Goal: Task Accomplishment & Management: Use online tool/utility

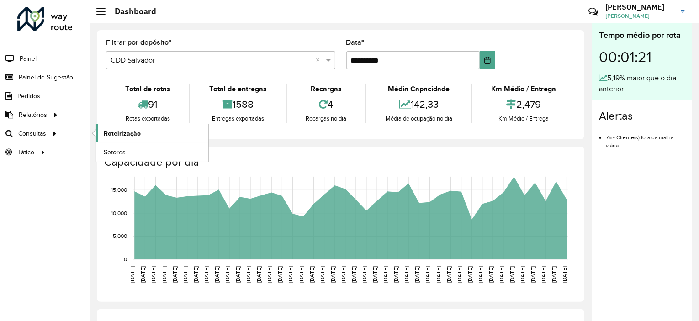
click at [121, 129] on span "Roteirização" at bounding box center [122, 134] width 37 height 10
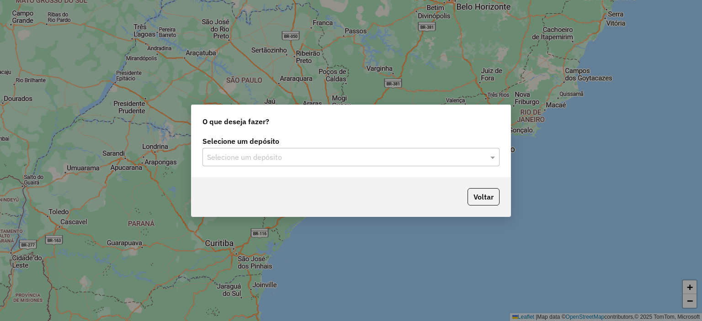
click at [275, 159] on input "text" at bounding box center [342, 157] width 270 height 11
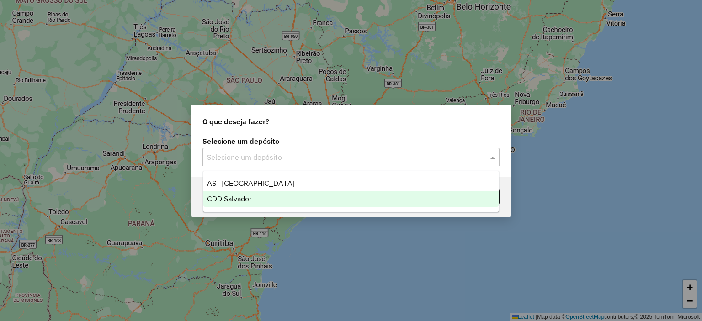
click at [250, 197] on span "CDD Salvador" at bounding box center [229, 199] width 44 height 8
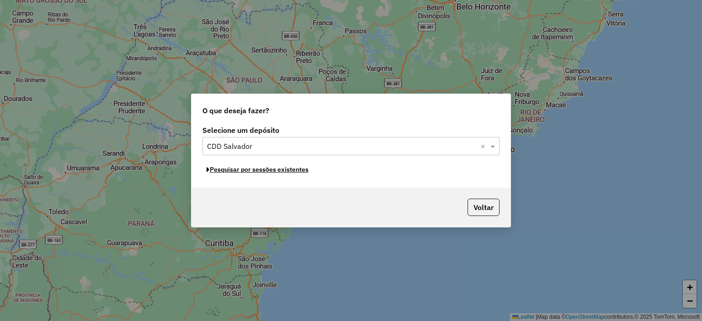
click at [276, 170] on button "Pesquisar por sessões existentes" at bounding box center [257, 170] width 110 height 14
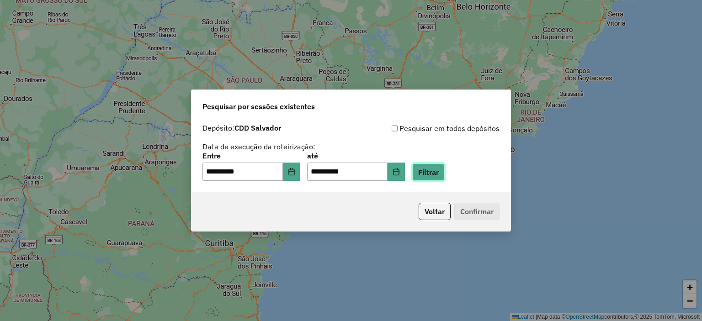
click at [440, 169] on button "Filtrar" at bounding box center [428, 172] width 32 height 17
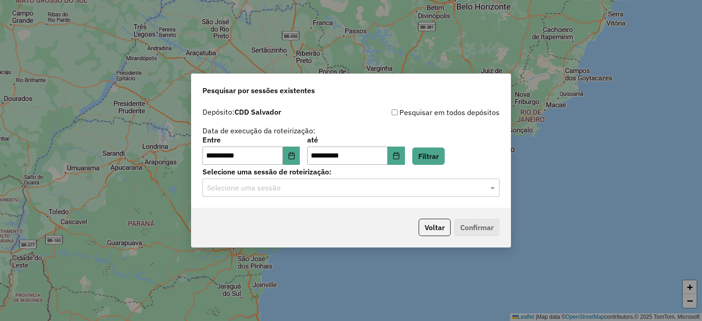
click at [276, 188] on input "text" at bounding box center [342, 188] width 270 height 11
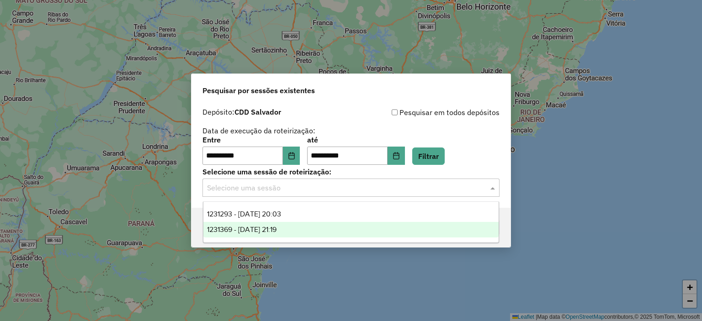
click at [266, 227] on span "1231369 - 19/08/2025 21:19" at bounding box center [241, 230] width 69 height 8
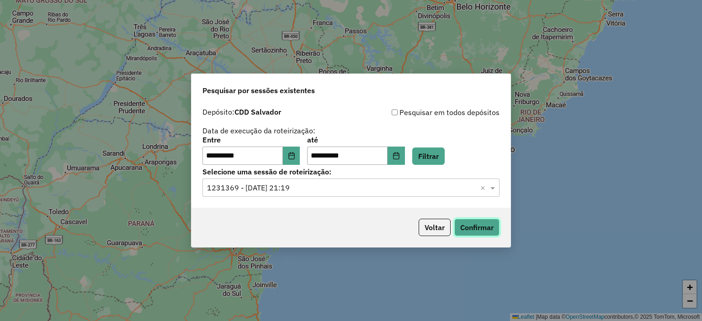
click at [471, 228] on button "Confirmar" at bounding box center [476, 227] width 45 height 17
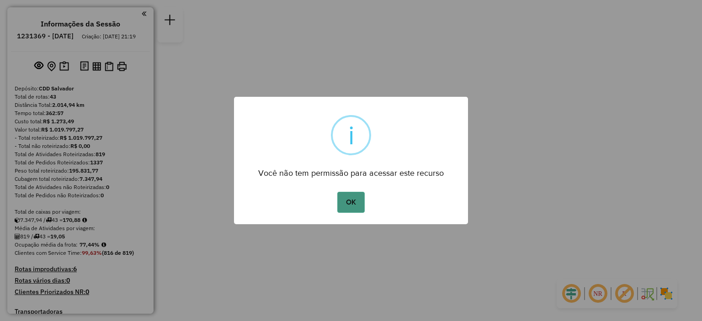
click at [346, 199] on button "OK" at bounding box center [350, 202] width 27 height 21
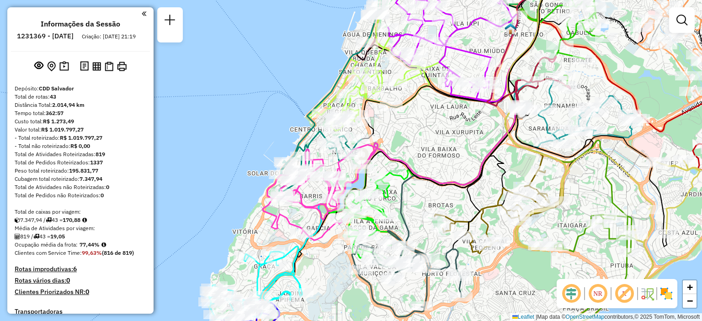
drag, startPoint x: 304, startPoint y: 217, endPoint x: 257, endPoint y: 198, distance: 51.0
click at [257, 198] on div "Janela de atendimento Grade de atendimento Capacidade Transportadoras Veículos …" at bounding box center [351, 160] width 702 height 321
select select "**********"
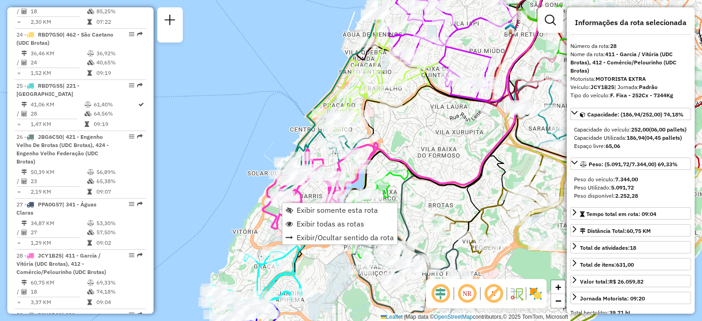
scroll to position [1901, 0]
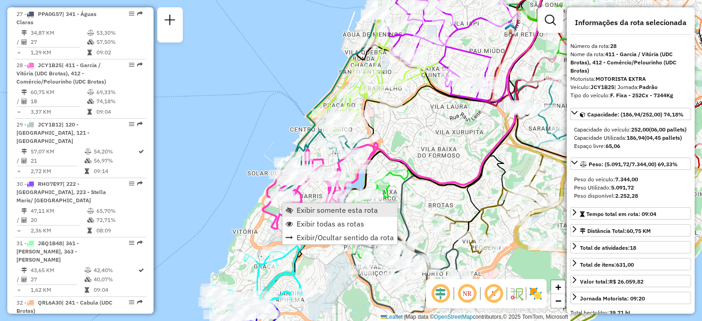
click at [303, 210] on span "Exibir somente esta rota" at bounding box center [336, 209] width 81 height 7
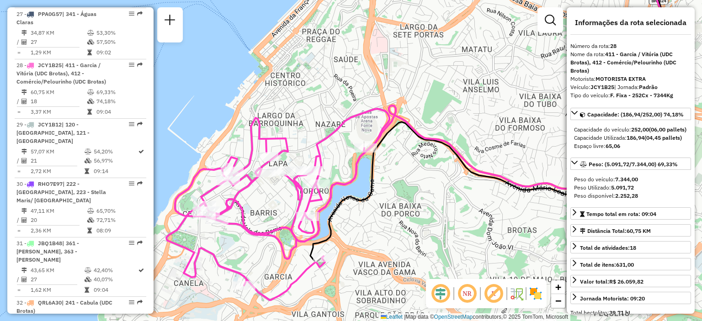
drag, startPoint x: 246, startPoint y: 264, endPoint x: 268, endPoint y: 261, distance: 22.1
click at [268, 261] on div "Janela de atendimento Grade de atendimento Capacidade Transportadoras Veículos …" at bounding box center [351, 160] width 702 height 321
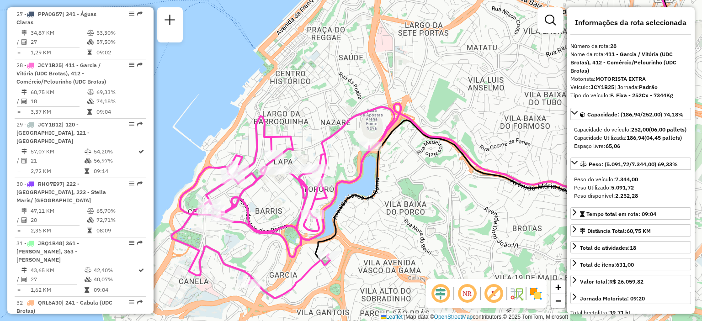
drag, startPoint x: 247, startPoint y: 260, endPoint x: 259, endPoint y: 255, distance: 13.1
click at [259, 255] on div "Janela de atendimento Grade de atendimento Capacidade Transportadoras Veículos …" at bounding box center [351, 160] width 702 height 321
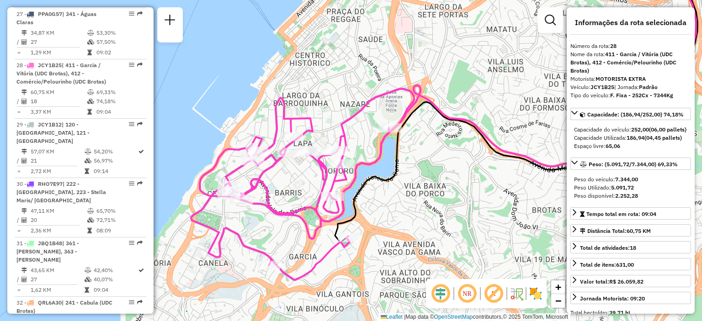
drag, startPoint x: 252, startPoint y: 205, endPoint x: 281, endPoint y: 195, distance: 31.1
click at [281, 195] on div "Janela de atendimento Grade de atendimento Capacidade Transportadoras Veículos …" at bounding box center [351, 160] width 702 height 321
